Goal: Information Seeking & Learning: Find specific page/section

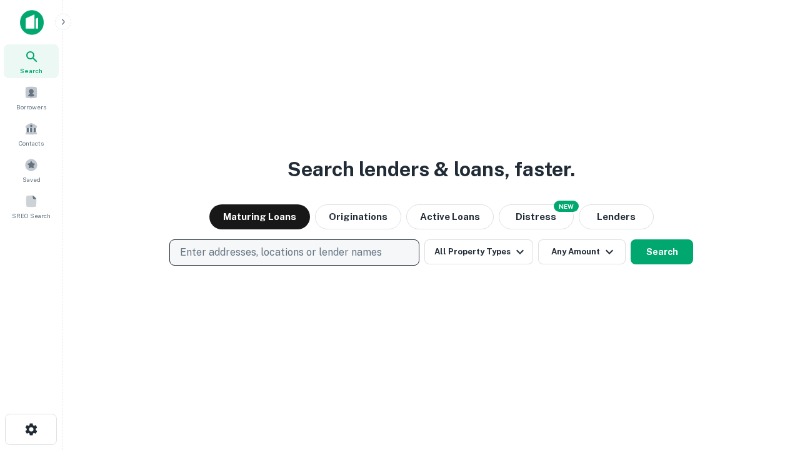
click at [294, 252] on p "Enter addresses, locations or lender names" at bounding box center [281, 252] width 202 height 15
type input "**********"
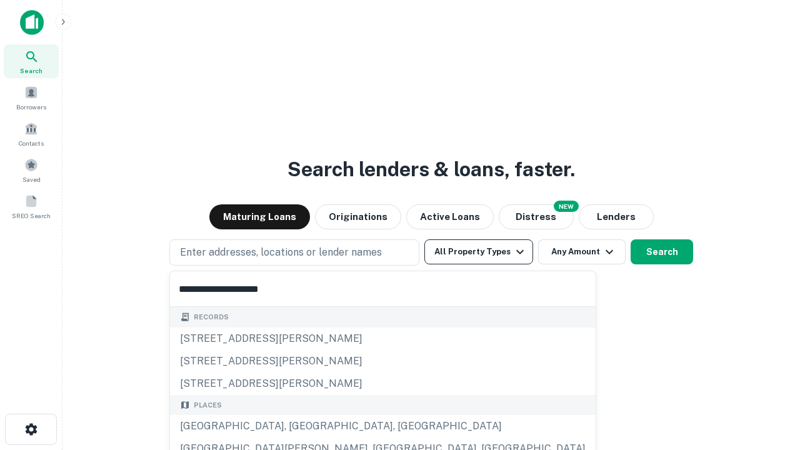
click at [299, 426] on div "[GEOGRAPHIC_DATA], [GEOGRAPHIC_DATA], [GEOGRAPHIC_DATA]" at bounding box center [382, 426] width 425 height 22
click at [479, 252] on button "All Property Types" at bounding box center [478, 251] width 109 height 25
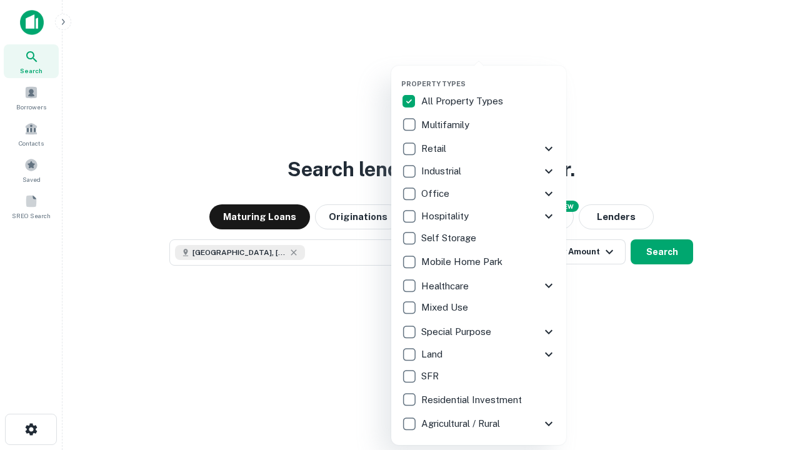
click at [489, 76] on button "button" at bounding box center [488, 76] width 175 height 1
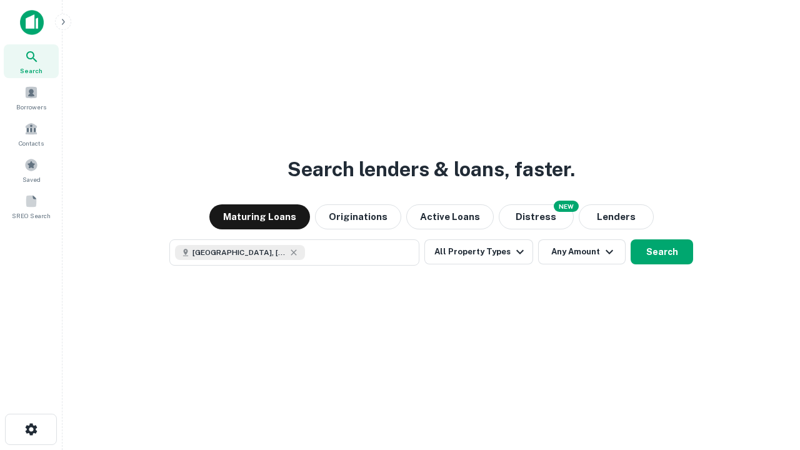
scroll to position [20, 0]
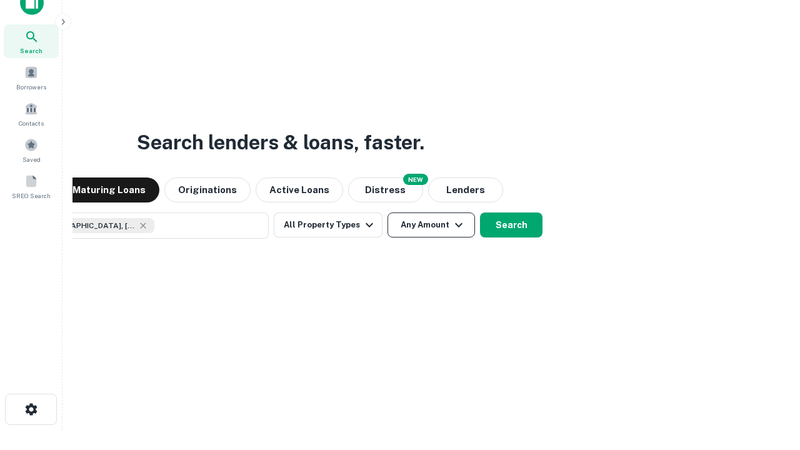
click at [387, 212] on button "Any Amount" at bounding box center [430, 224] width 87 height 25
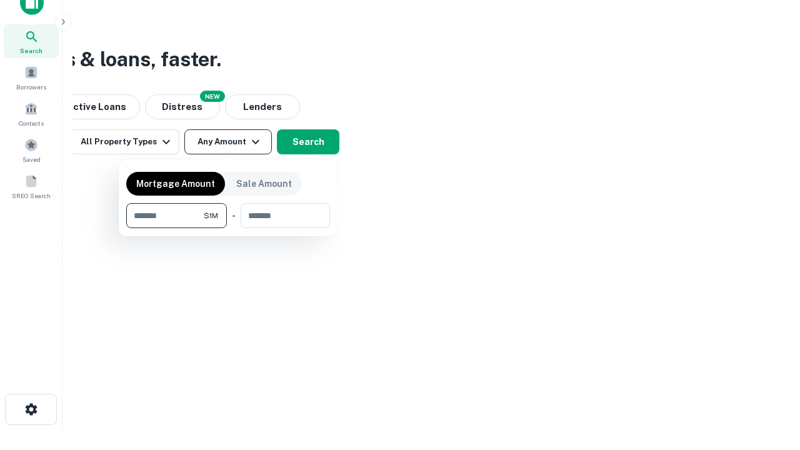
type input "*******"
click at [228, 228] on button "button" at bounding box center [228, 228] width 204 height 1
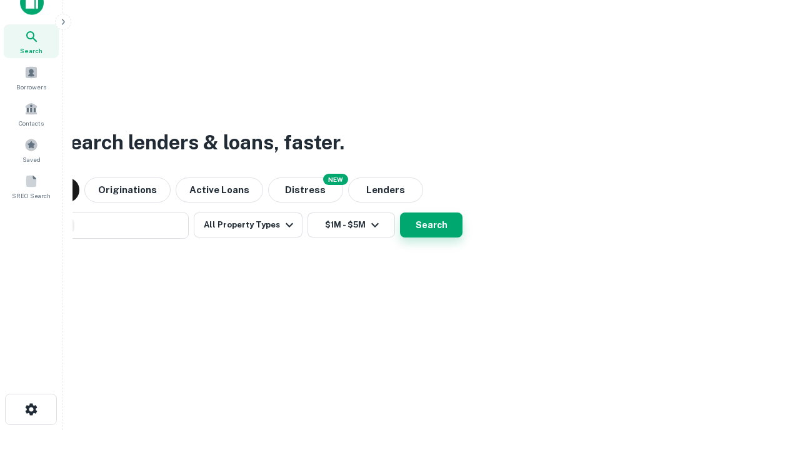
click at [400, 212] on button "Search" at bounding box center [431, 224] width 62 height 25
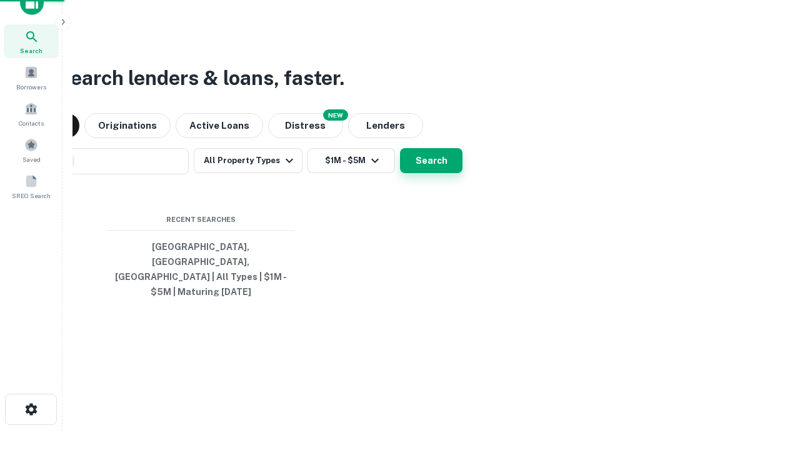
scroll to position [41, 354]
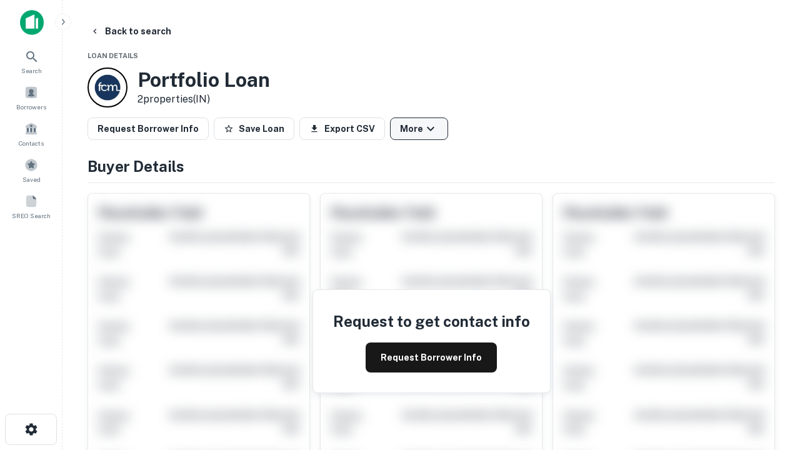
click at [419, 129] on button "More" at bounding box center [419, 128] width 58 height 22
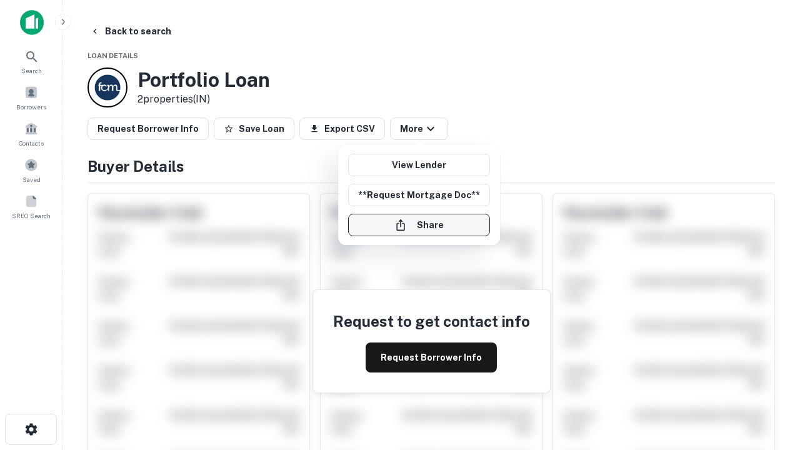
click at [419, 225] on button "Share" at bounding box center [419, 225] width 142 height 22
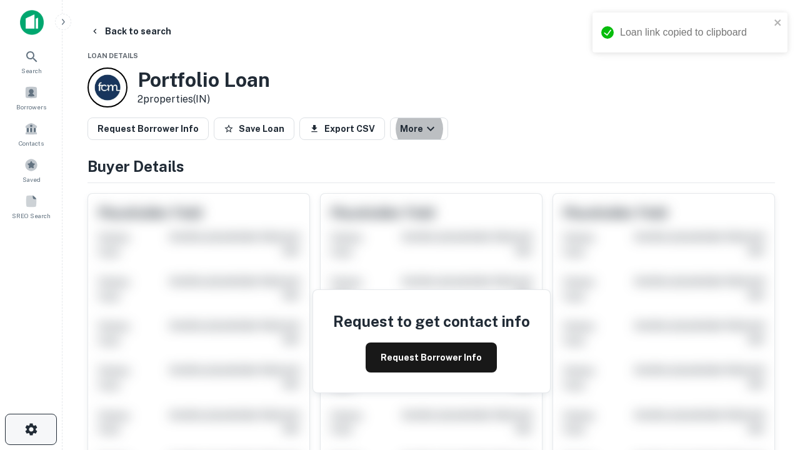
click at [31, 429] on icon "button" at bounding box center [31, 429] width 15 height 15
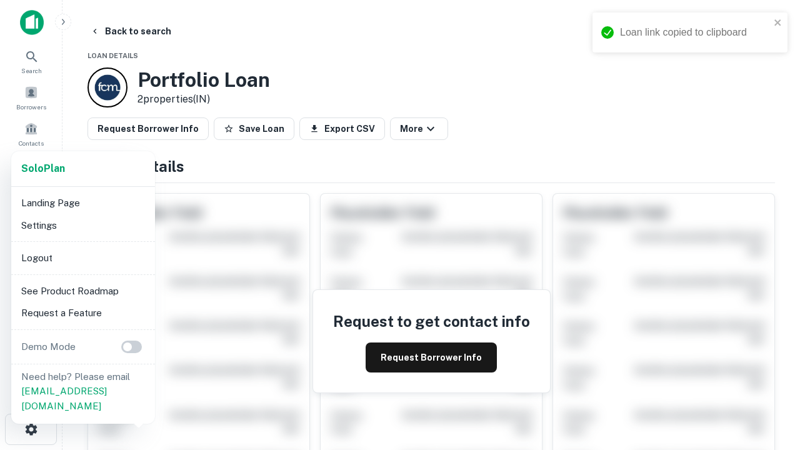
click at [82, 257] on li "Logout" at bounding box center [83, 258] width 134 height 22
